Goal: Information Seeking & Learning: Learn about a topic

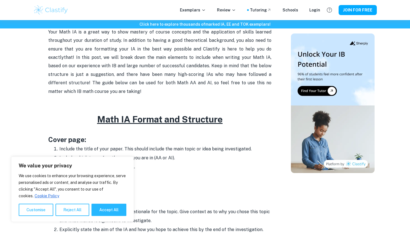
scroll to position [201, 0]
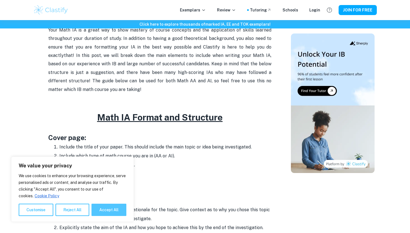
click at [116, 210] on button "Accept All" at bounding box center [109, 210] width 35 height 12
checkbox input "true"
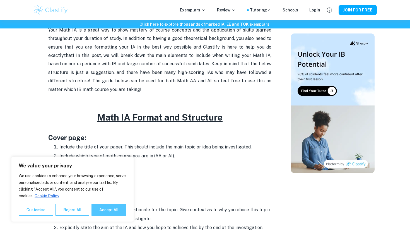
checkbox input "true"
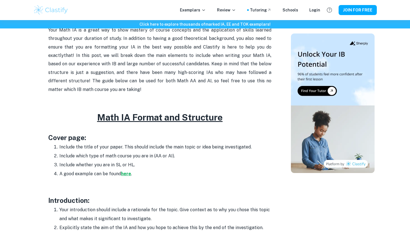
click at [127, 175] on strong "here" at bounding box center [126, 173] width 10 height 5
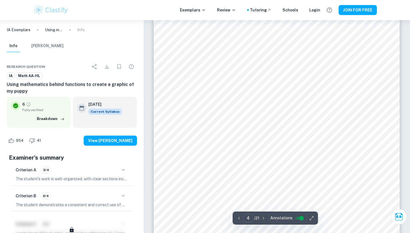
scroll to position [1167, 0]
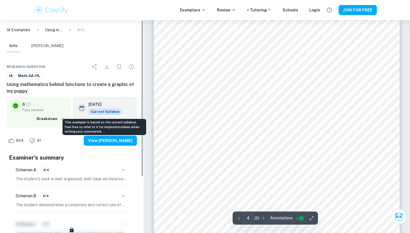
click at [112, 112] on span "Current Syllabus" at bounding box center [104, 112] width 33 height 6
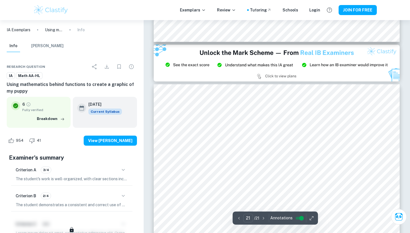
scroll to position [7358, 0]
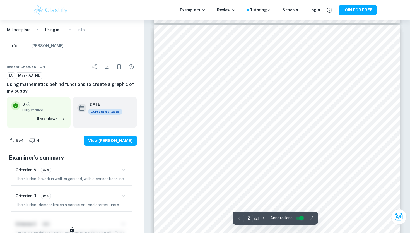
type input "11"
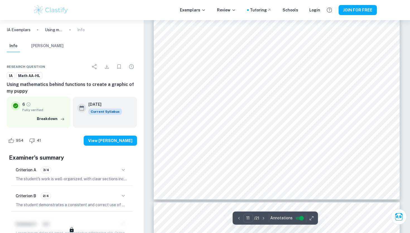
scroll to position [3775, 0]
